Goal: Task Accomplishment & Management: Use online tool/utility

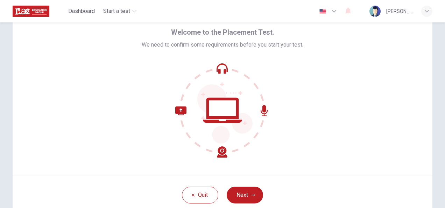
scroll to position [70, 0]
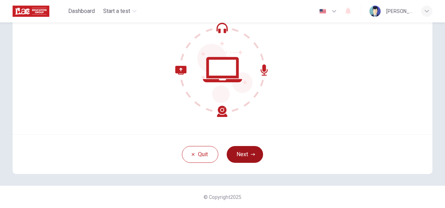
click at [247, 155] on button "Next" at bounding box center [244, 154] width 36 height 17
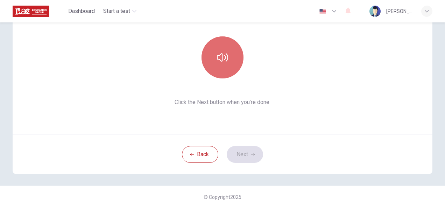
click at [219, 53] on icon "button" at bounding box center [222, 57] width 11 height 8
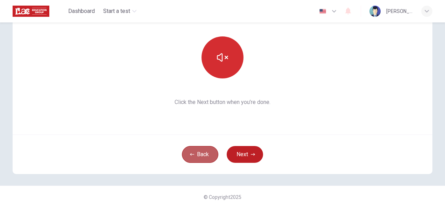
click at [205, 151] on button "Back" at bounding box center [200, 154] width 36 height 17
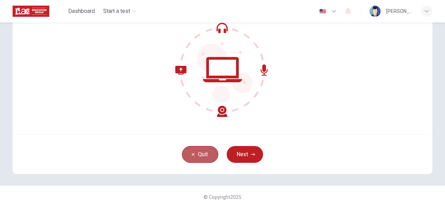
click at [203, 151] on button "Quit" at bounding box center [200, 154] width 36 height 17
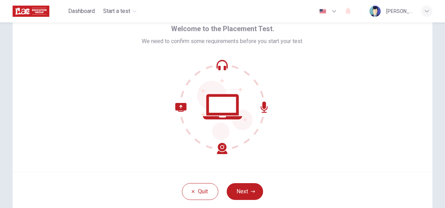
scroll to position [70, 0]
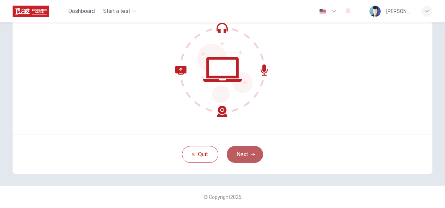
click at [254, 152] on button "Next" at bounding box center [244, 154] width 36 height 17
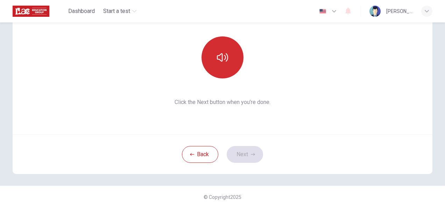
click at [208, 67] on button "button" at bounding box center [222, 57] width 42 height 42
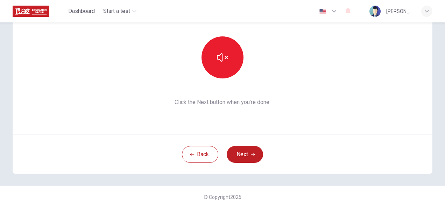
click at [254, 157] on button "Next" at bounding box center [244, 154] width 36 height 17
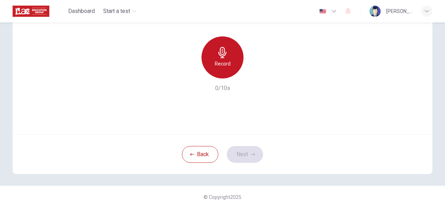
click at [219, 55] on icon "button" at bounding box center [222, 52] width 11 height 11
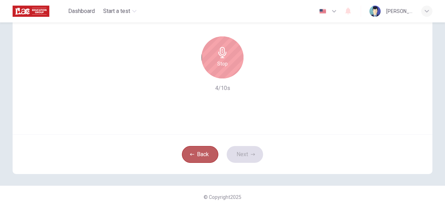
click at [203, 150] on button "Back" at bounding box center [200, 154] width 36 height 17
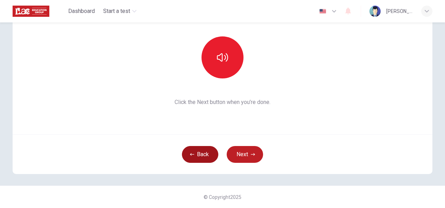
click at [199, 154] on button "Back" at bounding box center [200, 154] width 36 height 17
